Goal: Task Accomplishment & Management: Manage account settings

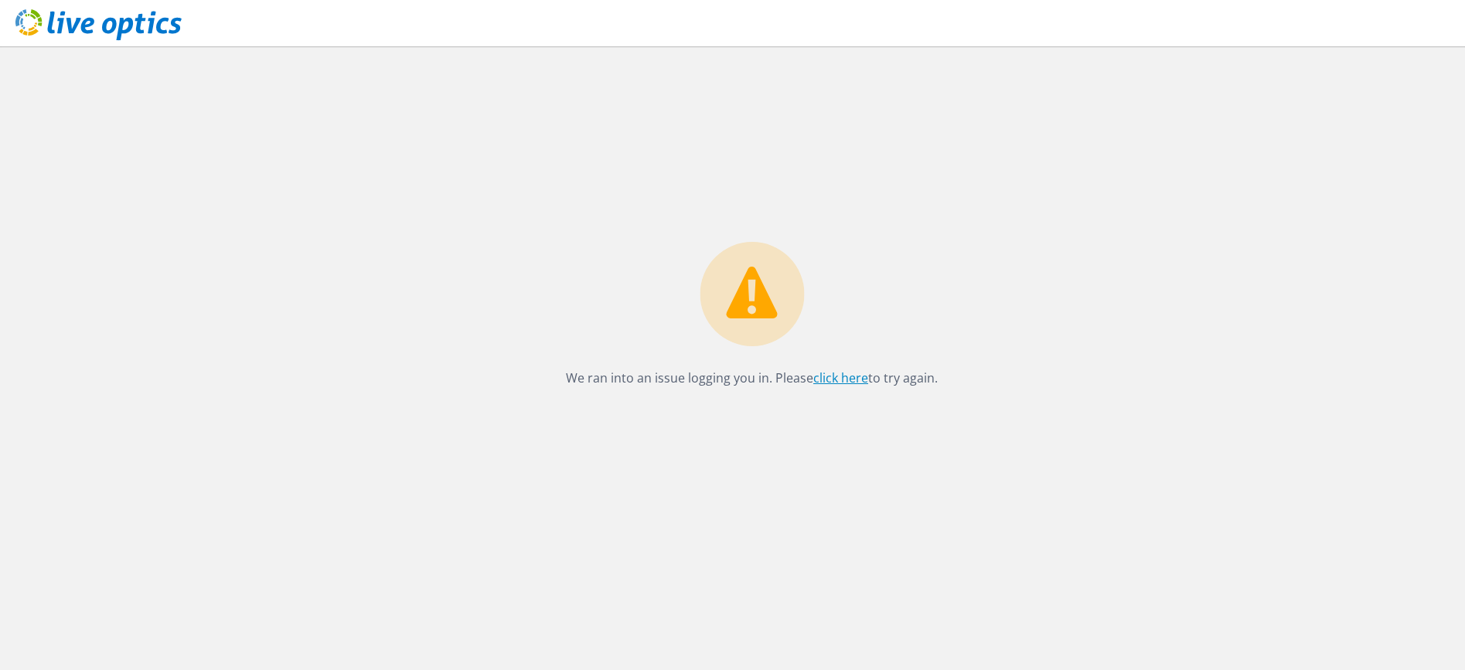
click at [829, 370] on link "click here" at bounding box center [840, 377] width 55 height 17
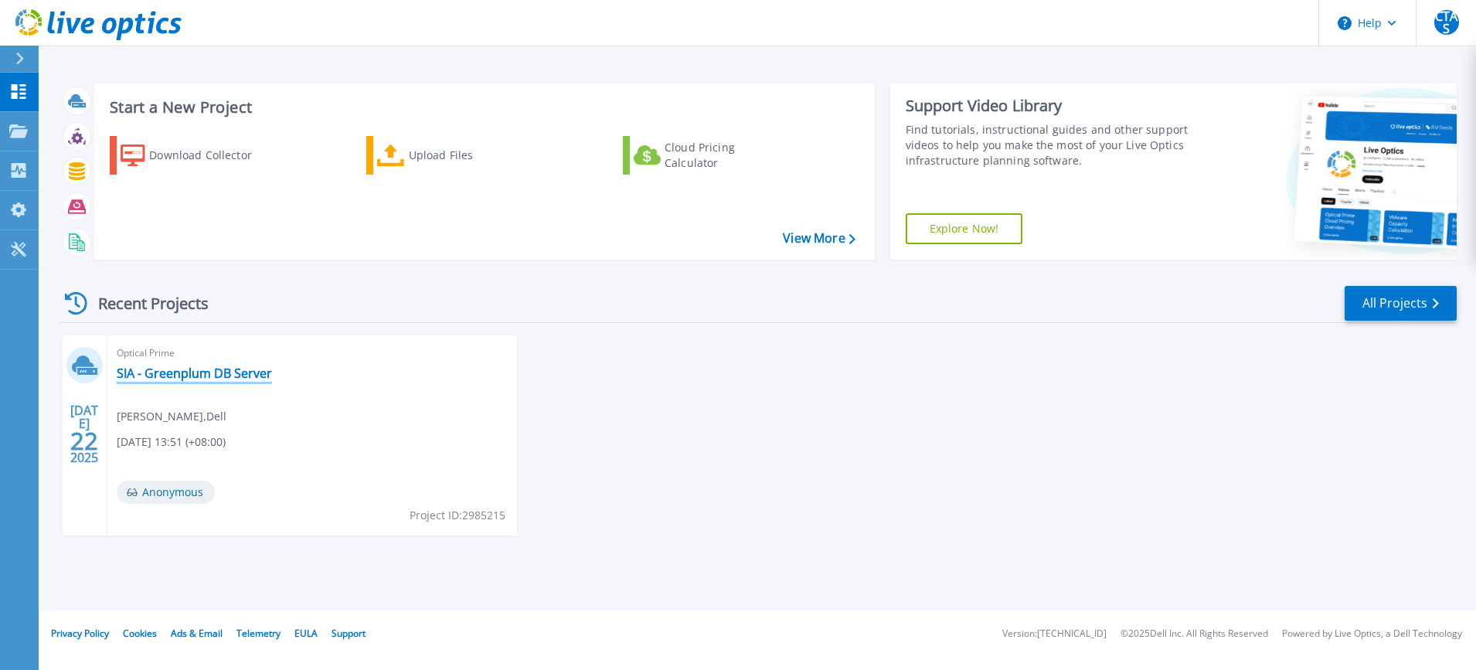
click at [166, 373] on link "SIA - Greenplum DB Server" at bounding box center [194, 373] width 155 height 15
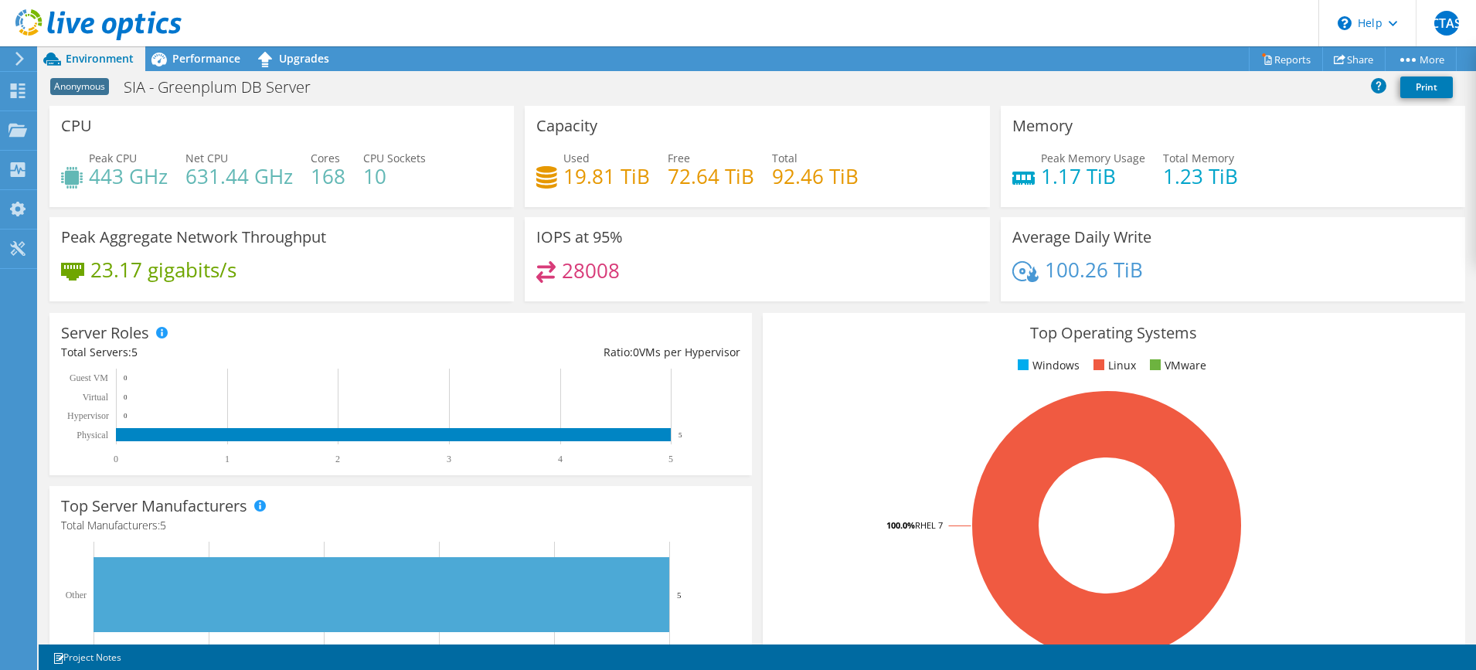
drag, startPoint x: 342, startPoint y: 176, endPoint x: 315, endPoint y: 175, distance: 27.1
click at [315, 175] on h4 "168" at bounding box center [328, 176] width 35 height 17
click at [1277, 56] on link "Reports" at bounding box center [1286, 59] width 74 height 24
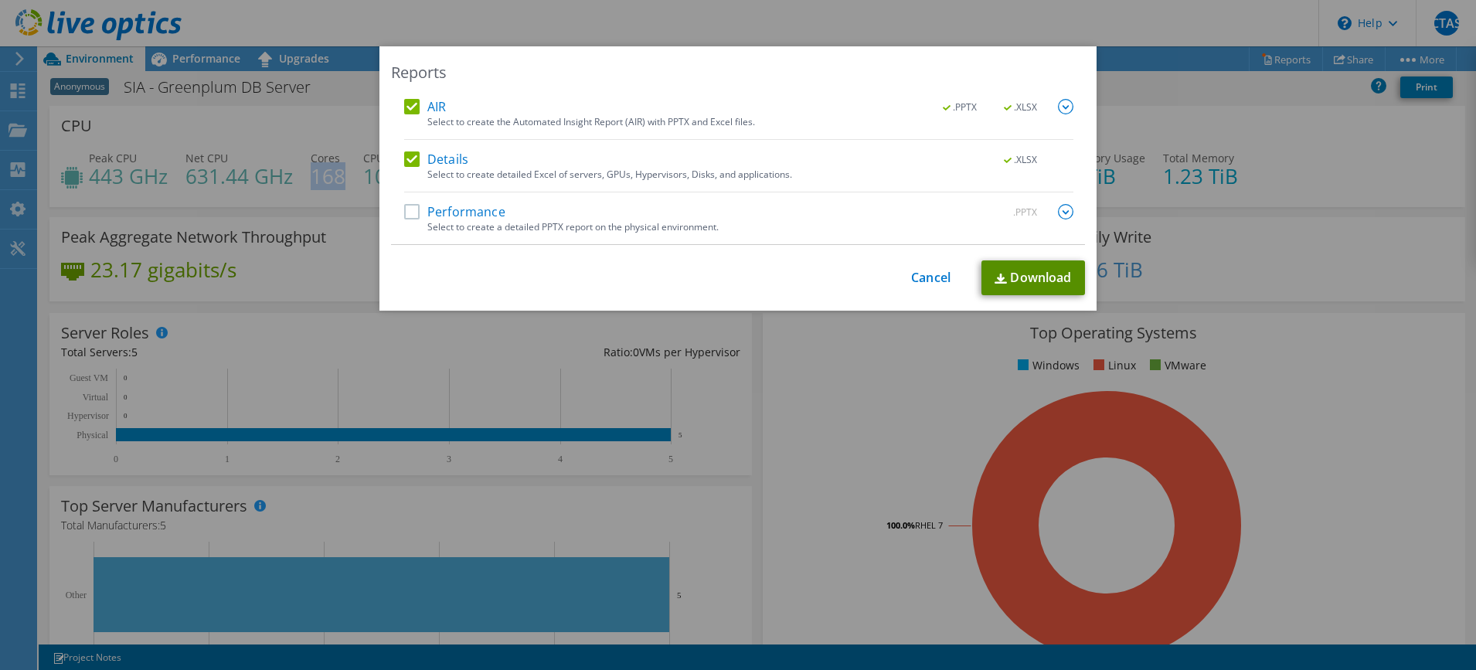
click at [1050, 274] on link "Download" at bounding box center [1034, 277] width 104 height 35
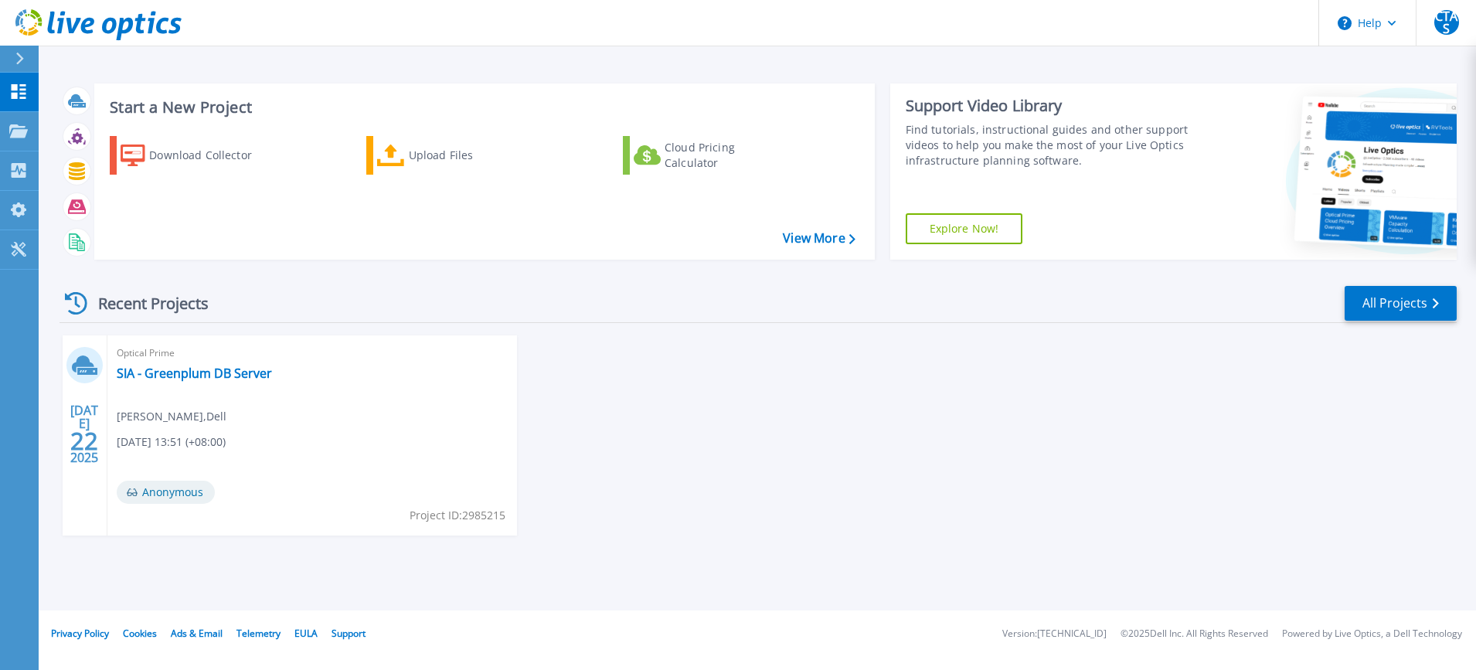
click at [829, 461] on div "JUL 22 2025 Optical Prime SIA - Greenplum DB Server Keat Yeong Wong , Dell 07/2…" at bounding box center [752, 450] width 1410 height 231
click at [154, 373] on link "SIA - Greenplum DB Server" at bounding box center [194, 373] width 155 height 15
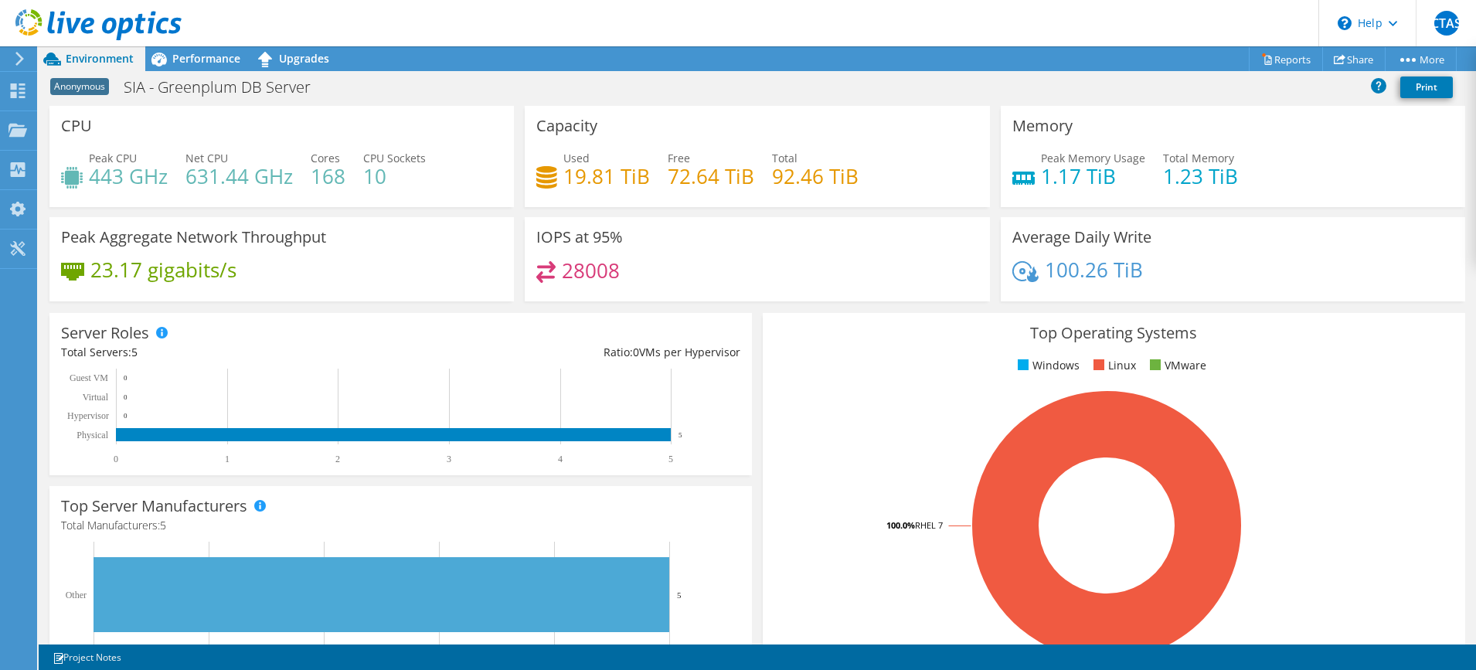
click at [18, 94] on icon at bounding box center [18, 90] width 19 height 15
click at [19, 128] on icon at bounding box center [18, 130] width 19 height 15
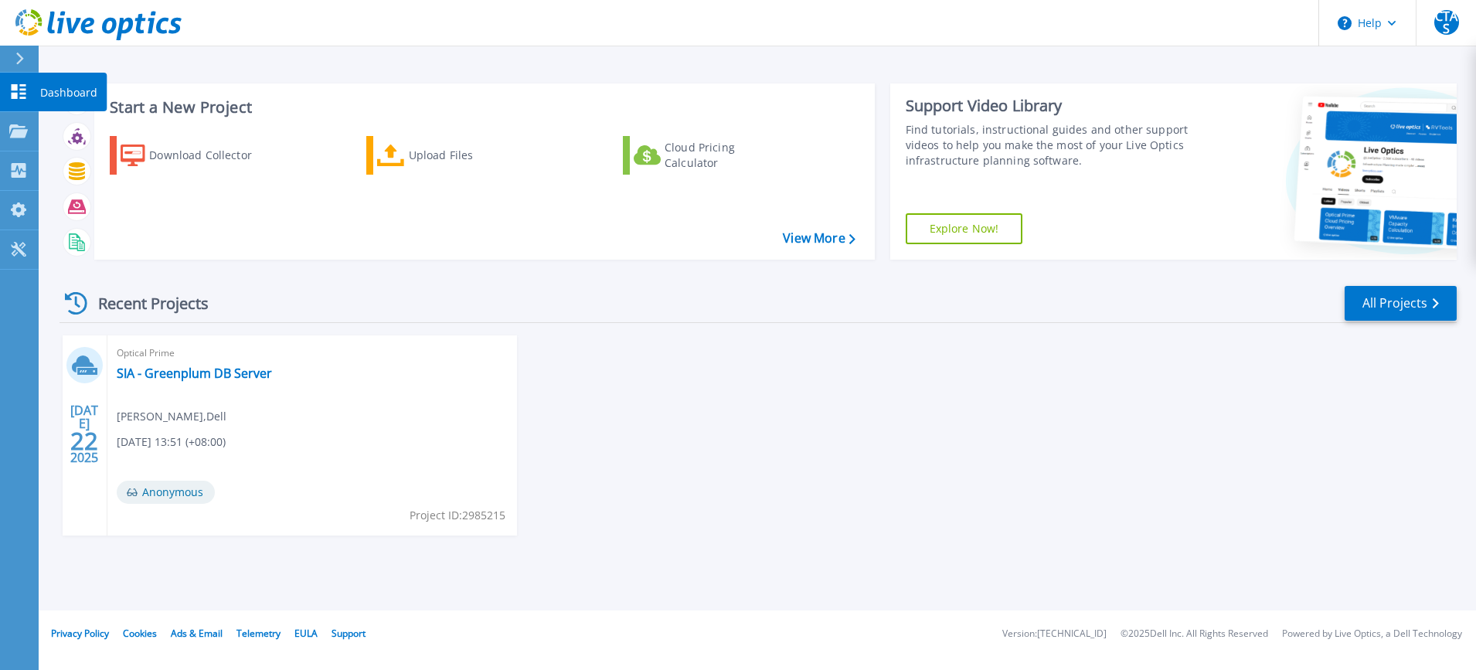
click at [19, 97] on icon at bounding box center [18, 91] width 19 height 15
click at [182, 375] on link "SIA - Greenplum DB Server" at bounding box center [194, 373] width 155 height 15
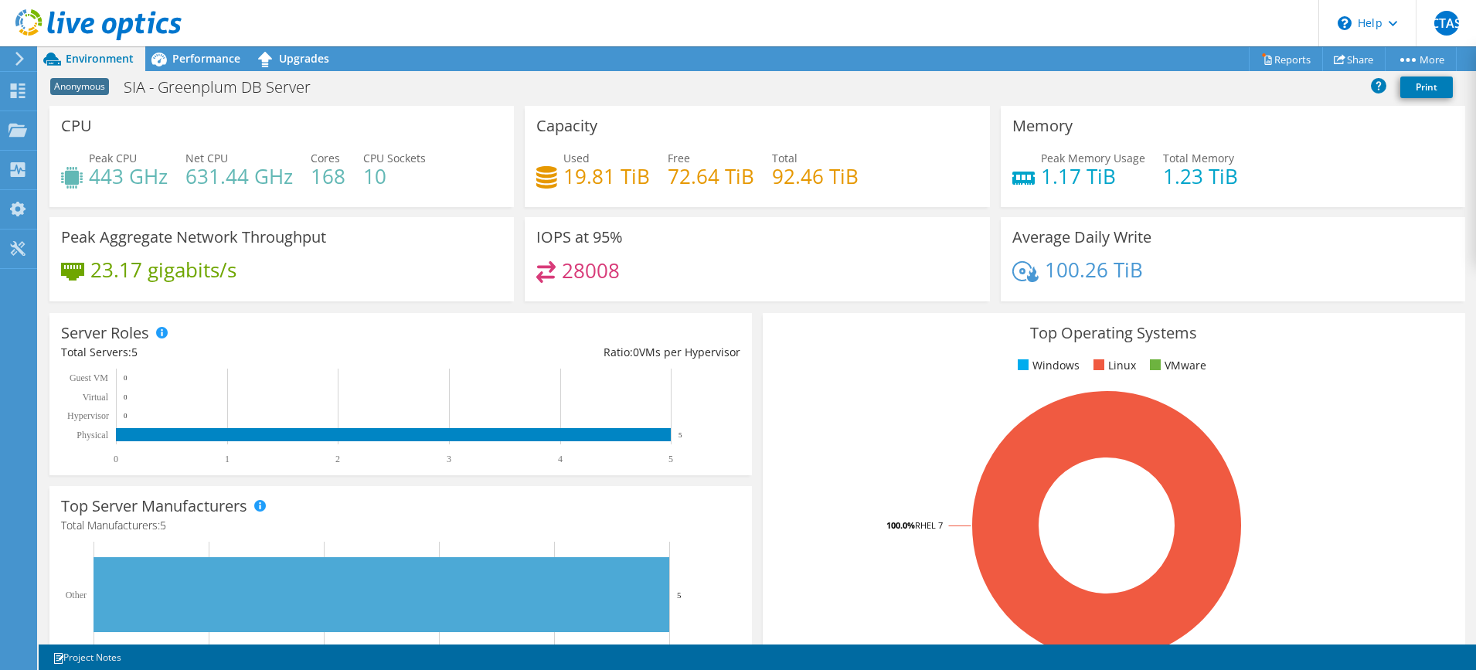
drag, startPoint x: 342, startPoint y: 176, endPoint x: 304, endPoint y: 177, distance: 37.9
click at [304, 177] on div "Peak CPU 443 GHz Net CPU 631.44 GHz Cores 168 CPU Sockets 10" at bounding box center [281, 175] width 441 height 50
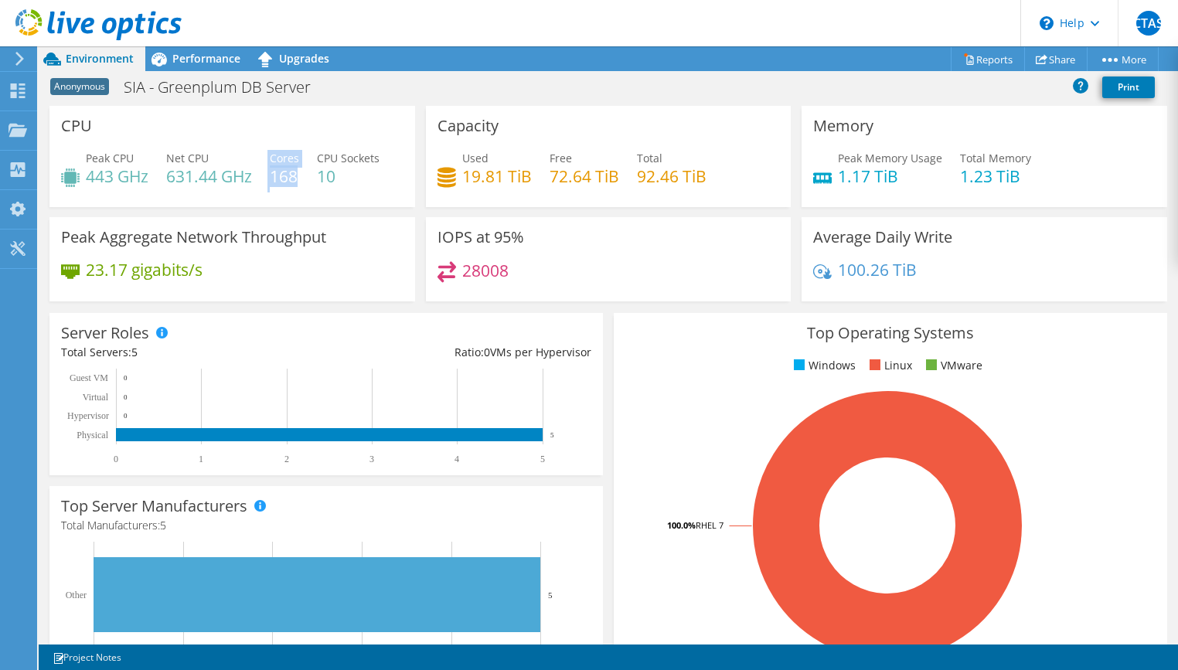
click at [32, 24] on icon at bounding box center [98, 25] width 166 height 32
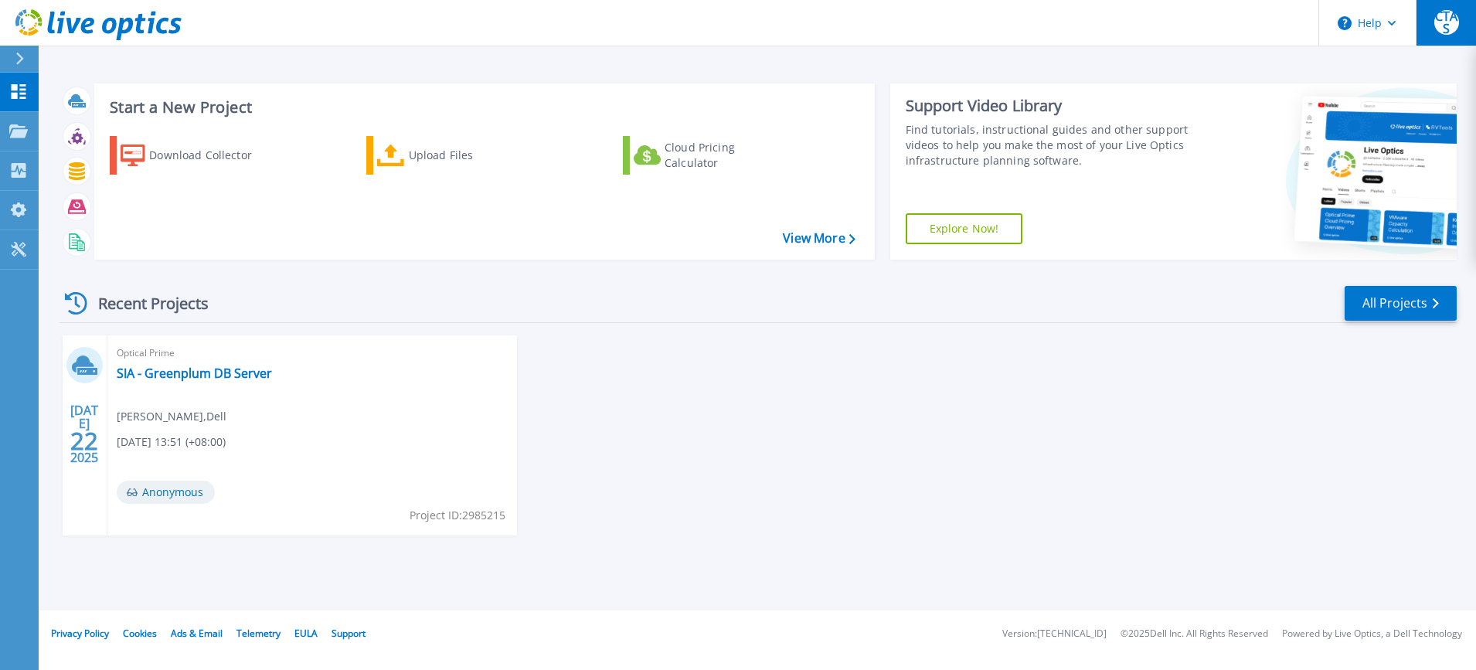
click at [1177, 22] on span "CTAS" at bounding box center [1447, 22] width 25 height 25
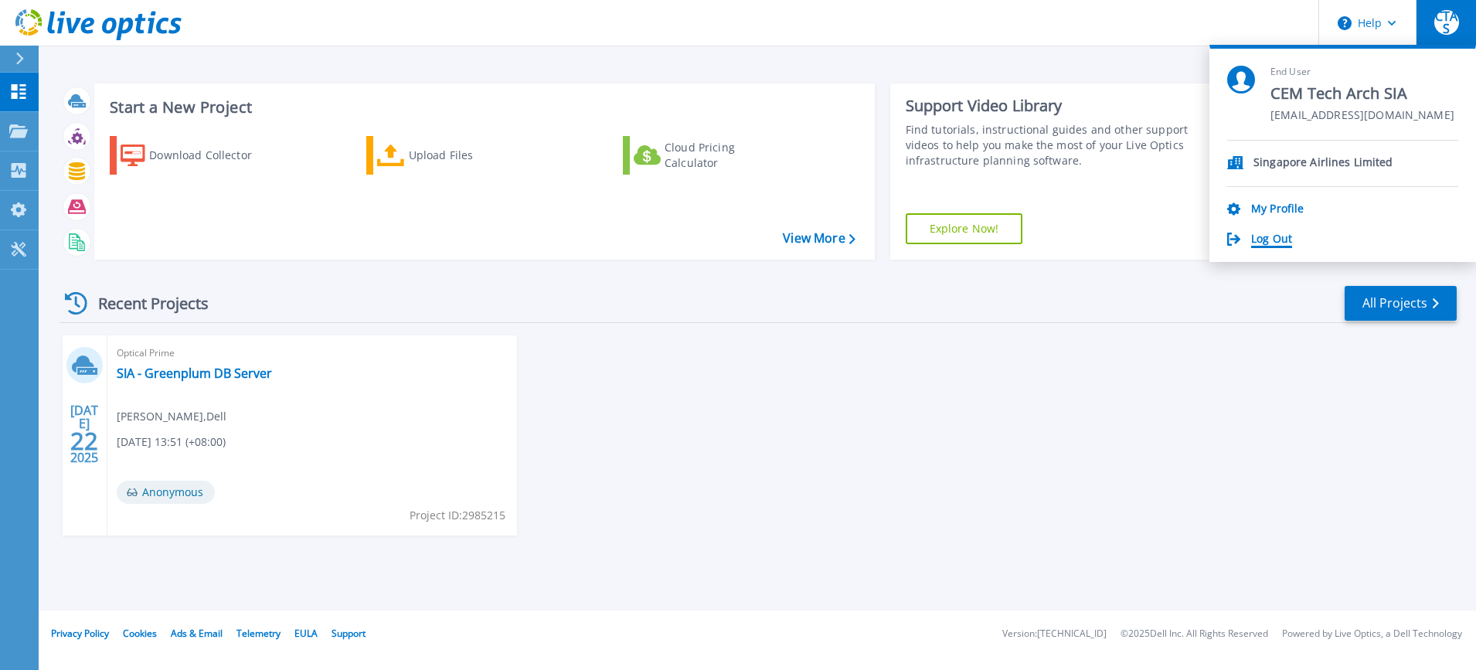
click at [1177, 237] on link "Log Out" at bounding box center [1271, 240] width 41 height 15
